Goal: Find specific page/section: Find specific page/section

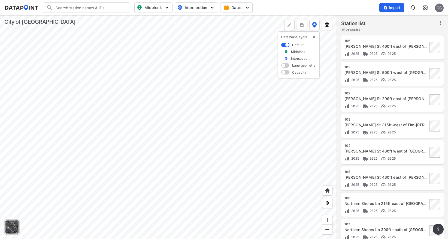
click at [183, 93] on div at bounding box center [168, 126] width 337 height 223
click at [201, 109] on div at bounding box center [168, 126] width 337 height 223
click at [153, 96] on div at bounding box center [168, 126] width 337 height 223
click at [162, 117] on div at bounding box center [168, 126] width 337 height 223
click at [194, 127] on div at bounding box center [168, 126] width 337 height 223
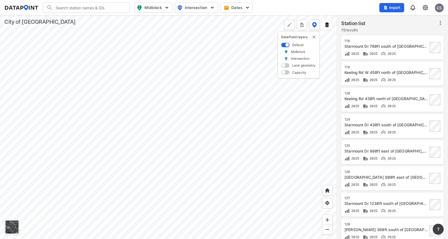
click at [189, 131] on div at bounding box center [168, 126] width 337 height 223
click at [163, 145] on div at bounding box center [168, 126] width 337 height 223
click at [151, 118] on div at bounding box center [168, 126] width 337 height 223
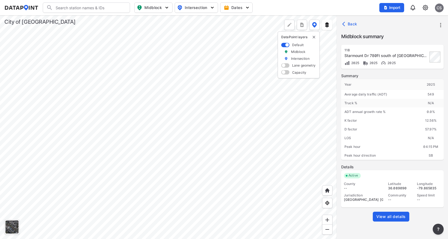
click at [386, 216] on span "View all details" at bounding box center [390, 216] width 29 height 5
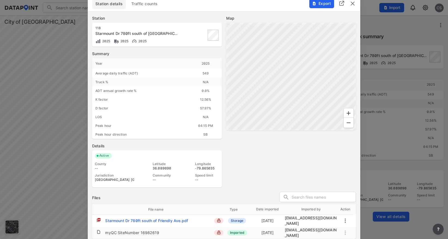
click at [152, 222] on div "Starmount Dr 780ft south of Friendly Ave.pdf" at bounding box center [146, 220] width 83 height 5
click at [46, 61] on div at bounding box center [224, 119] width 448 height 239
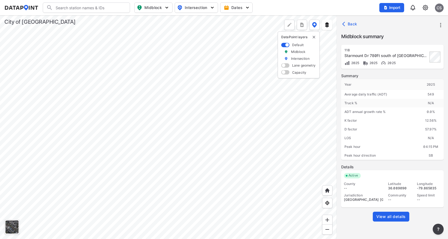
click at [156, 109] on div at bounding box center [168, 126] width 337 height 223
click at [164, 96] on div at bounding box center [168, 126] width 337 height 223
